Goal: Find contact information: Find contact information

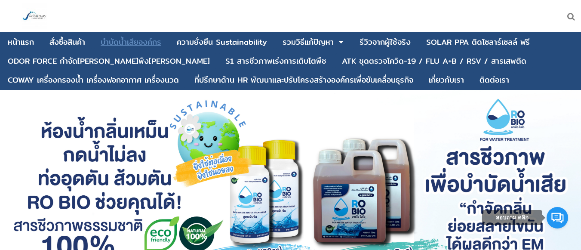
click at [134, 44] on div "บําบัดน้ำเสียองค์กร" at bounding box center [131, 42] width 61 height 8
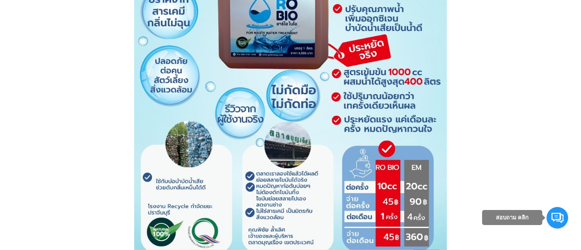
scroll to position [2281, 0]
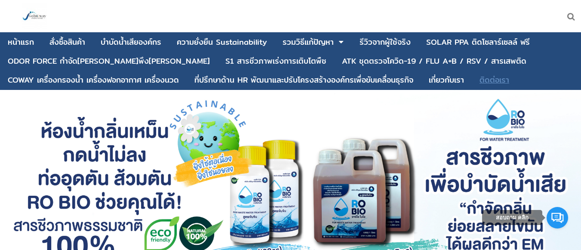
click at [491, 79] on div "ติดต่อเรา" at bounding box center [495, 80] width 30 height 8
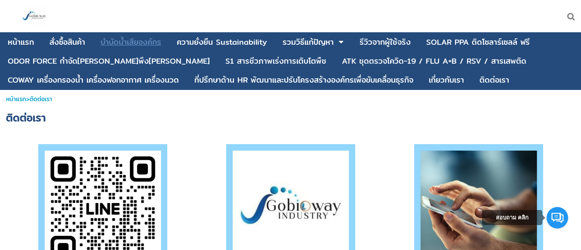
click at [143, 43] on div "บําบัดน้ำเสียองค์กร" at bounding box center [131, 42] width 61 height 8
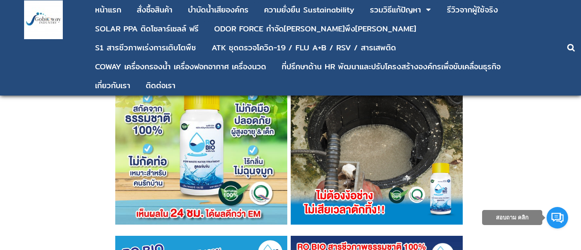
scroll to position [1808, 0]
